Goal: Navigation & Orientation: Find specific page/section

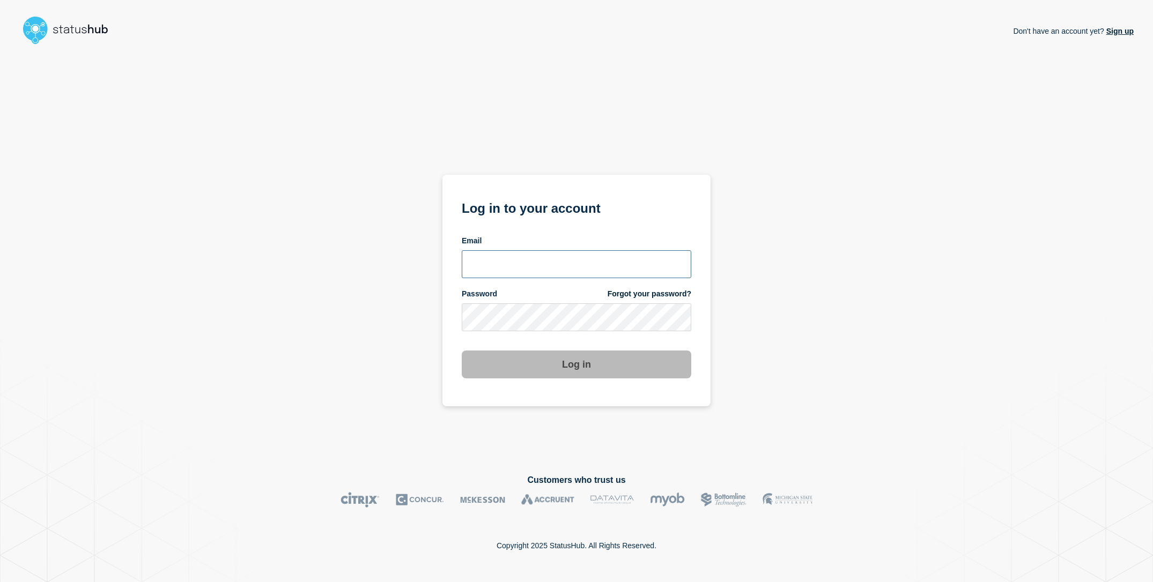
type input "sderksen@ksu.edu"
click at [297, 318] on div "Don't have an account yet? Sign up Log in to your account Email sderksen@ksu.ed…" at bounding box center [576, 253] width 1114 height 409
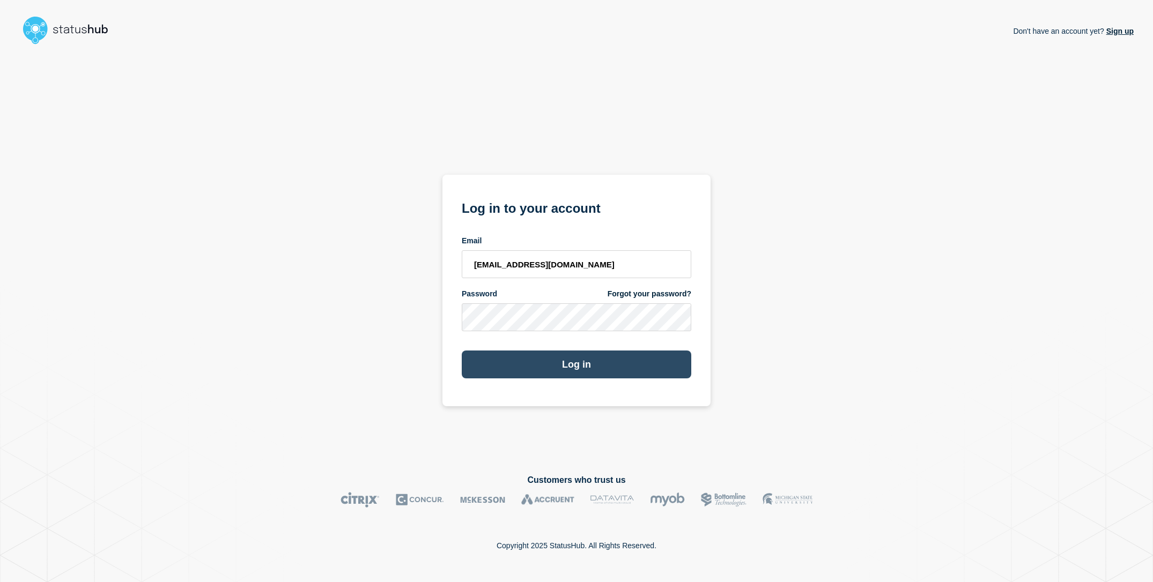
click at [536, 362] on button "Log in" at bounding box center [577, 365] width 230 height 28
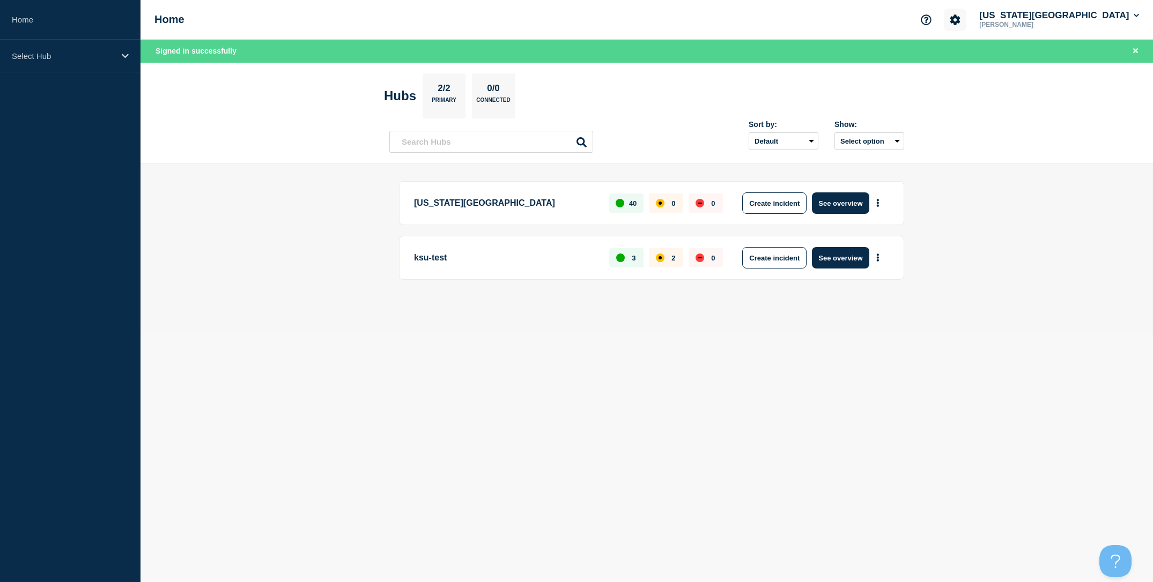
click at [960, 21] on icon "Account settings" at bounding box center [955, 19] width 11 height 11
click at [894, 63] on header "Hubs 2/2 Primary 0/0 Connected Sort by: Default Last added Last updated Most ac…" at bounding box center [646, 114] width 1012 height 102
drag, startPoint x: 313, startPoint y: 174, endPoint x: 357, endPoint y: 177, distance: 44.1
click at [319, 174] on main "[US_STATE] State University 40 0 0 Create incident See overview ksu-test 3 2 0 …" at bounding box center [646, 248] width 1012 height 169
click at [847, 201] on button "See overview" at bounding box center [840, 203] width 57 height 21
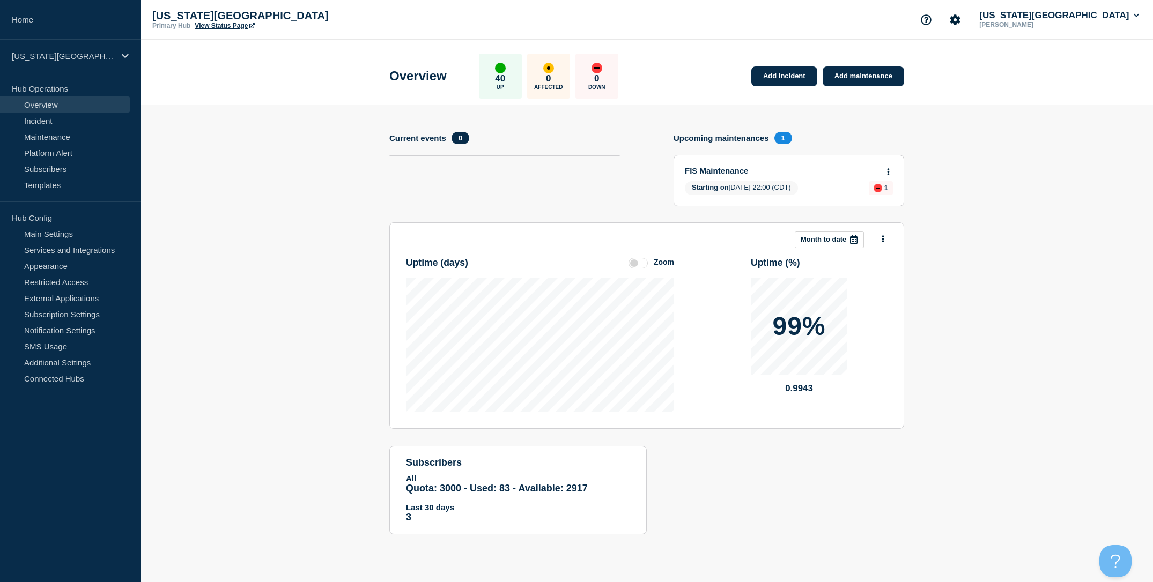
click at [281, 147] on section "Add incident Add maintenance Current events 0 Upcoming maintenances 1 FIS Maint…" at bounding box center [646, 328] width 1012 height 446
